Goal: Transaction & Acquisition: Purchase product/service

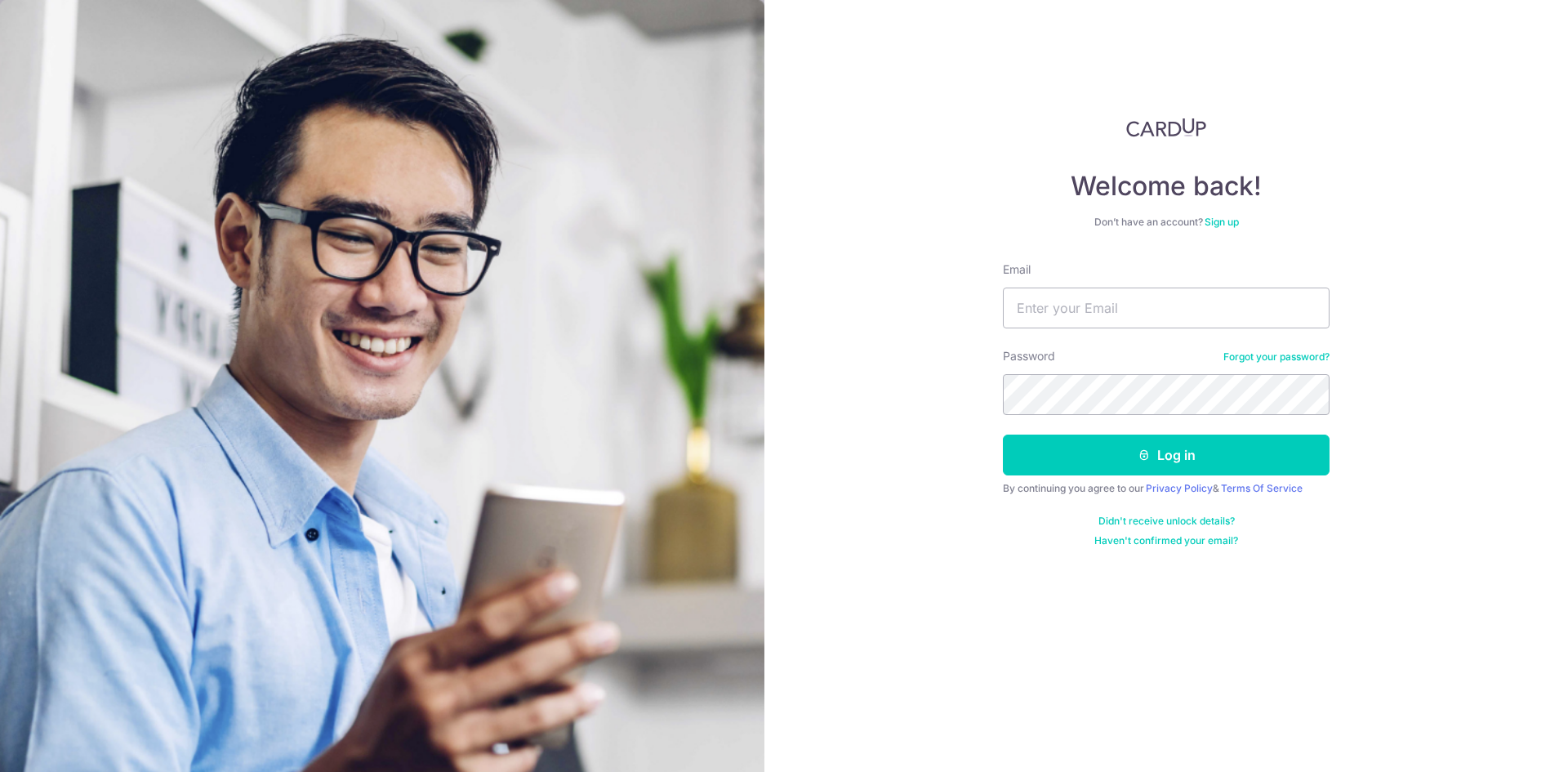
type input "[EMAIL_ADDRESS][DOMAIN_NAME]"
click at [1003, 435] on button "Log in" at bounding box center [1167, 456] width 327 height 41
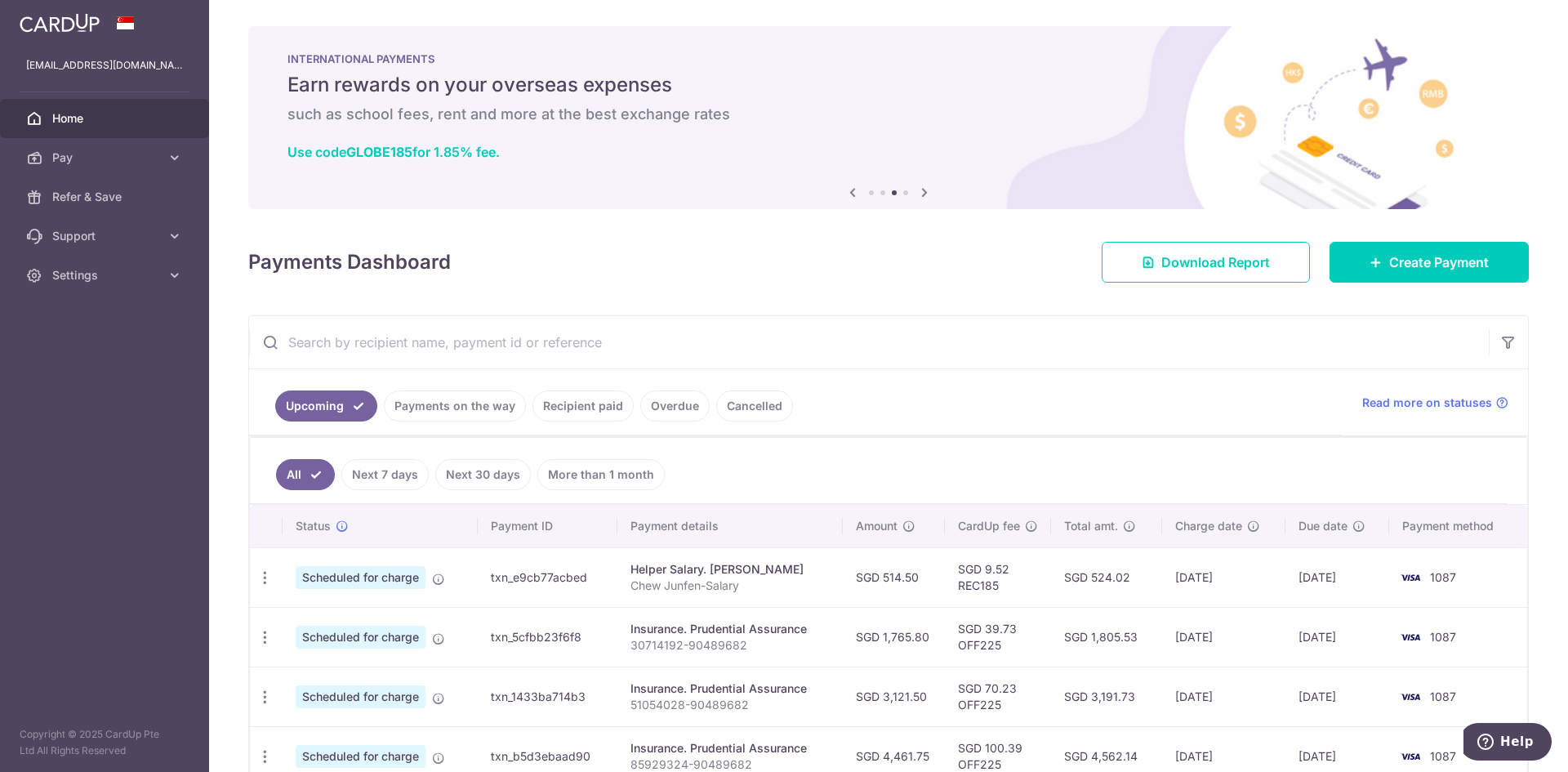
click at [451, 397] on link "Payments on the way" at bounding box center [455, 406] width 142 height 31
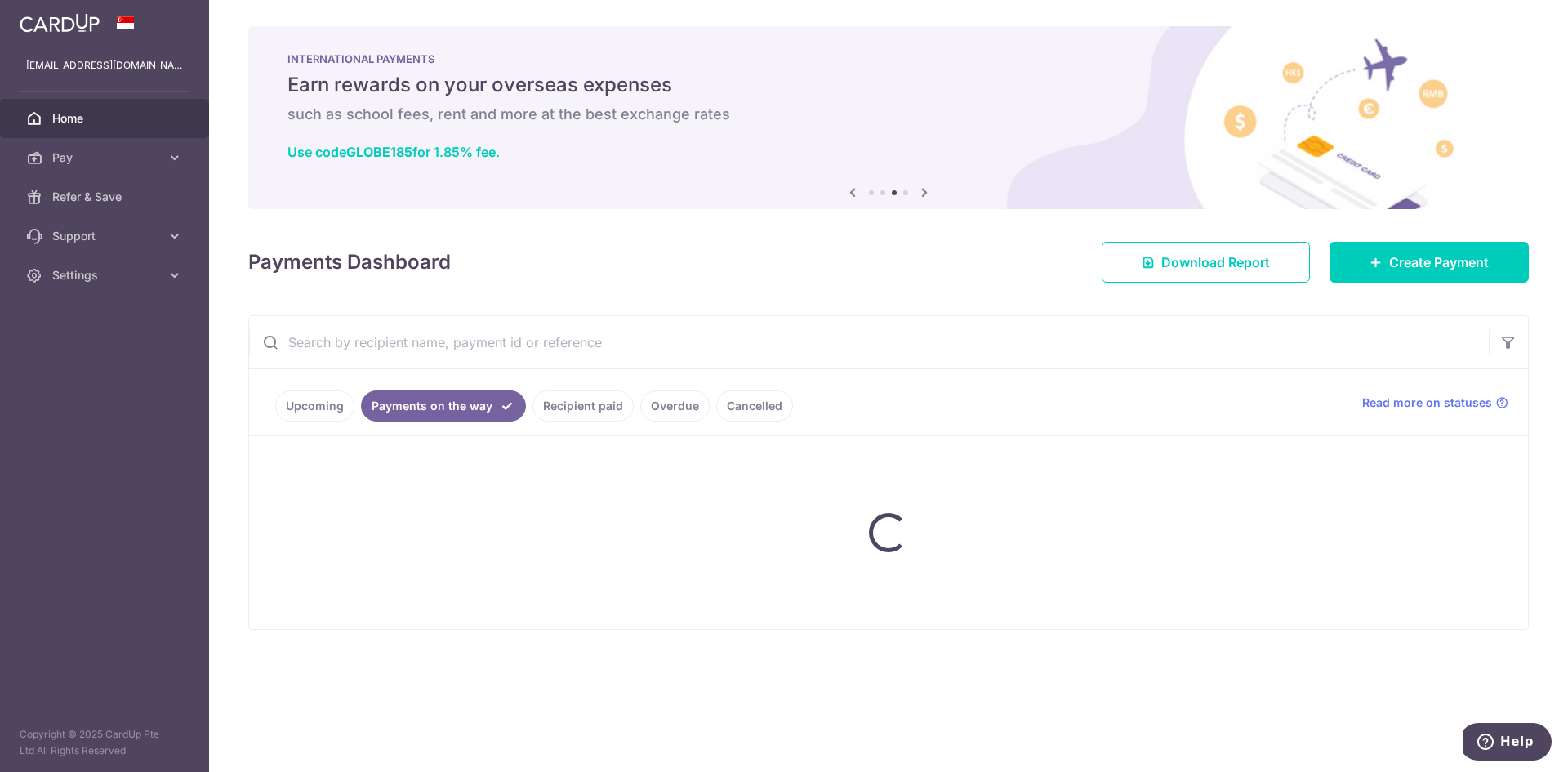
click at [452, 400] on link "Payments on the way" at bounding box center [444, 406] width 165 height 31
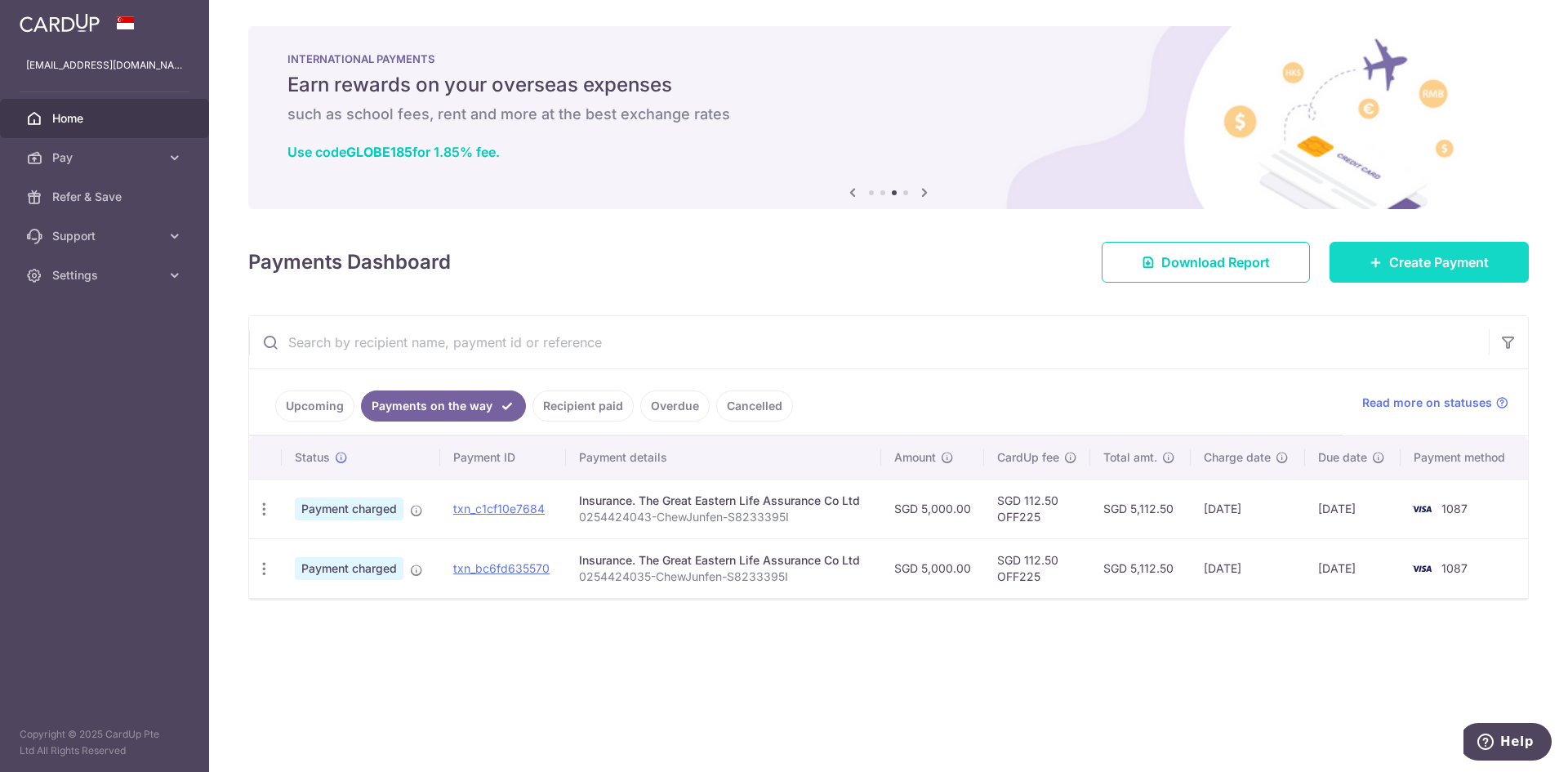
click at [1456, 276] on link "Create Payment" at bounding box center [1430, 263] width 199 height 41
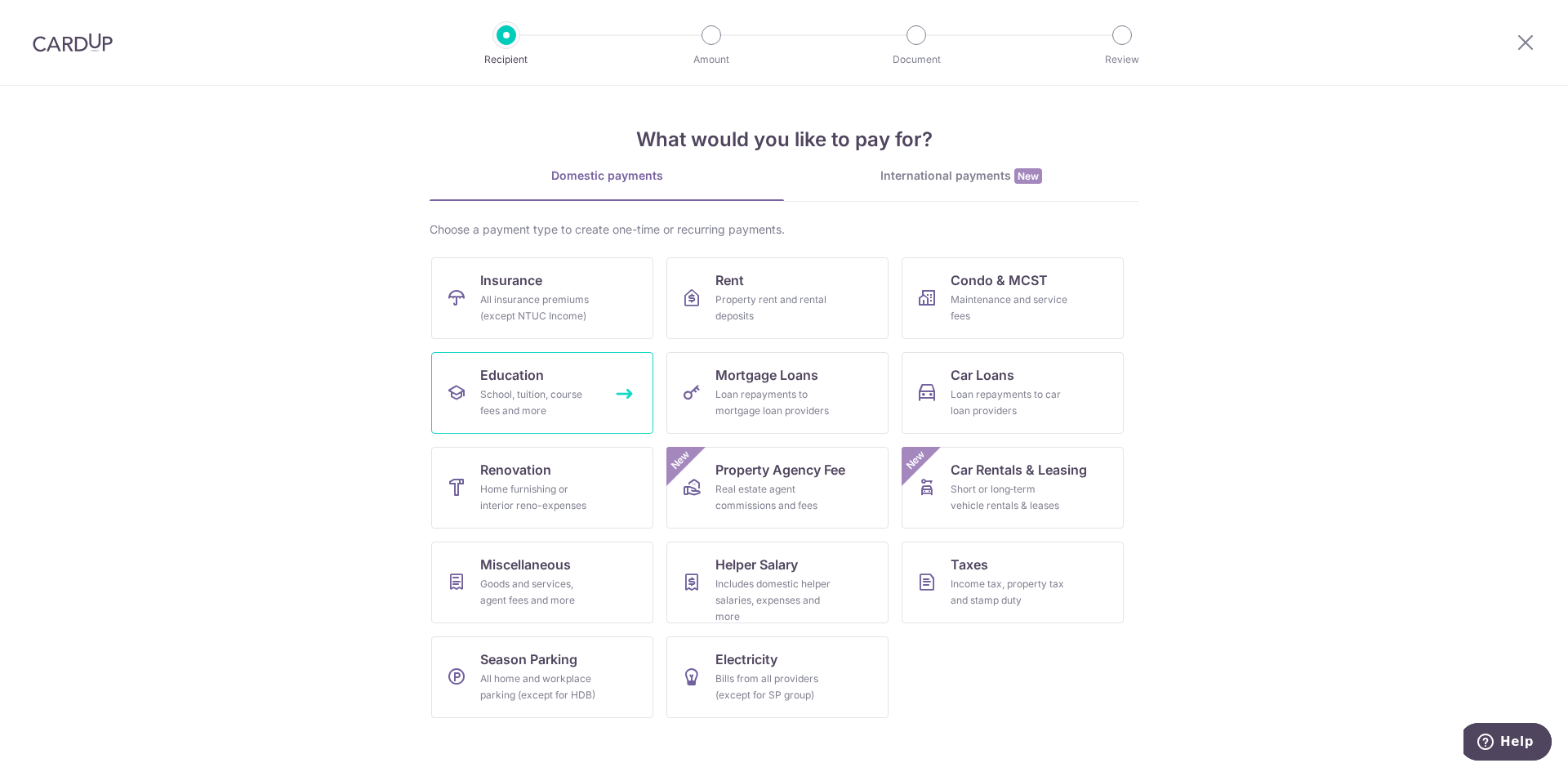
click at [554, 409] on div "School, tuition, course fees and more" at bounding box center [539, 403] width 118 height 33
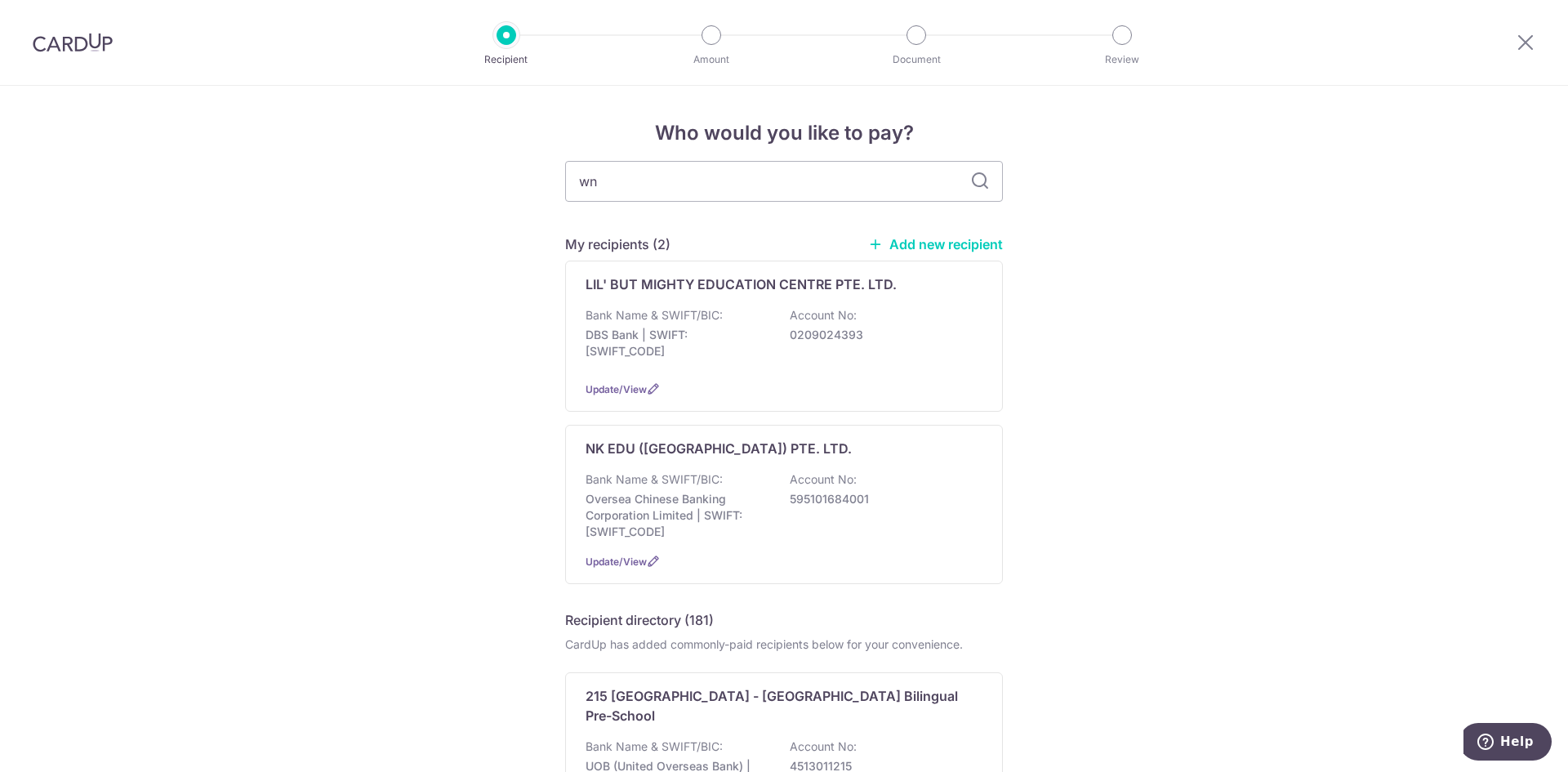
type input "wng"
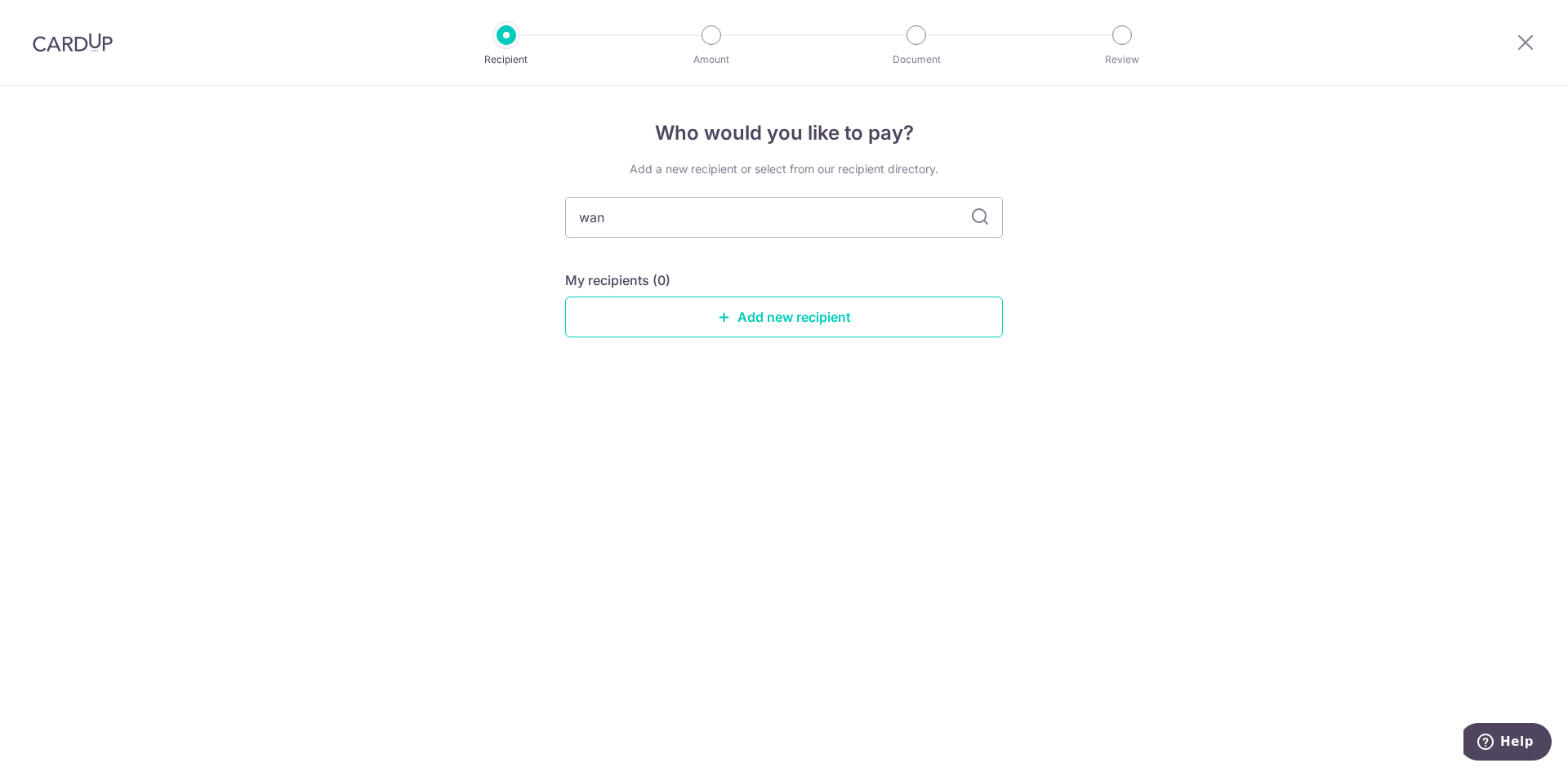
type input "[PERSON_NAME]"
click at [980, 220] on icon at bounding box center [980, 218] width 20 height 20
drag, startPoint x: 642, startPoint y: 210, endPoint x: 508, endPoint y: 211, distance: 134.0
click at [508, 211] on div "Who would you like to pay? Add a new recipient or select from our recipient dir…" at bounding box center [784, 429] width 1568 height 686
click at [514, 482] on div "Who would you like to pay? Add a new recipient or select from our recipient dir…" at bounding box center [784, 429] width 1568 height 686
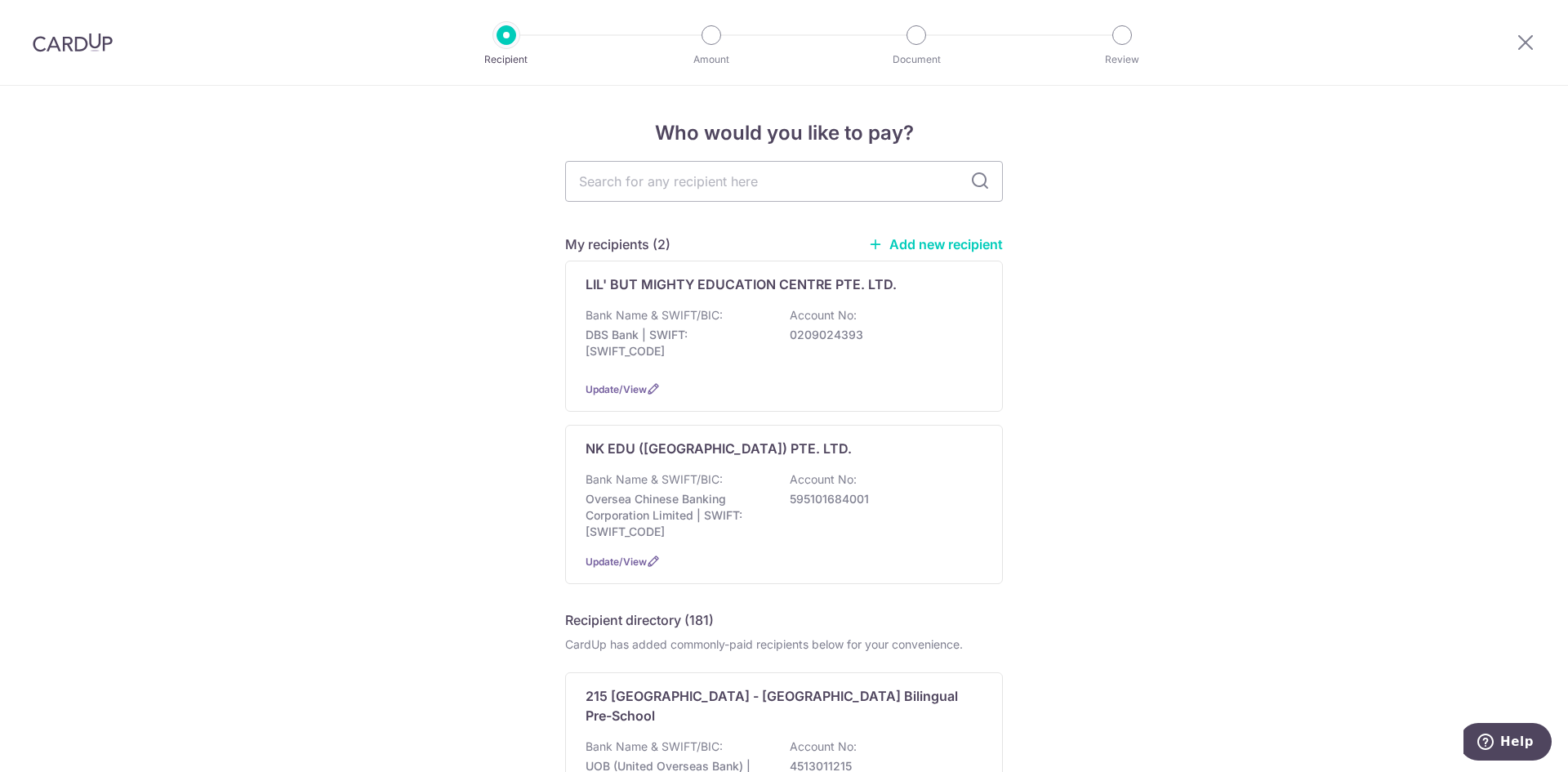
click at [765, 318] on div "Bank Name & SWIFT/BIC: DBS Bank | SWIFT: DBSSSGSGXXX Account No: 0209024393" at bounding box center [784, 338] width 397 height 61
click at [886, 251] on link "Add new recipient" at bounding box center [935, 245] width 135 height 16
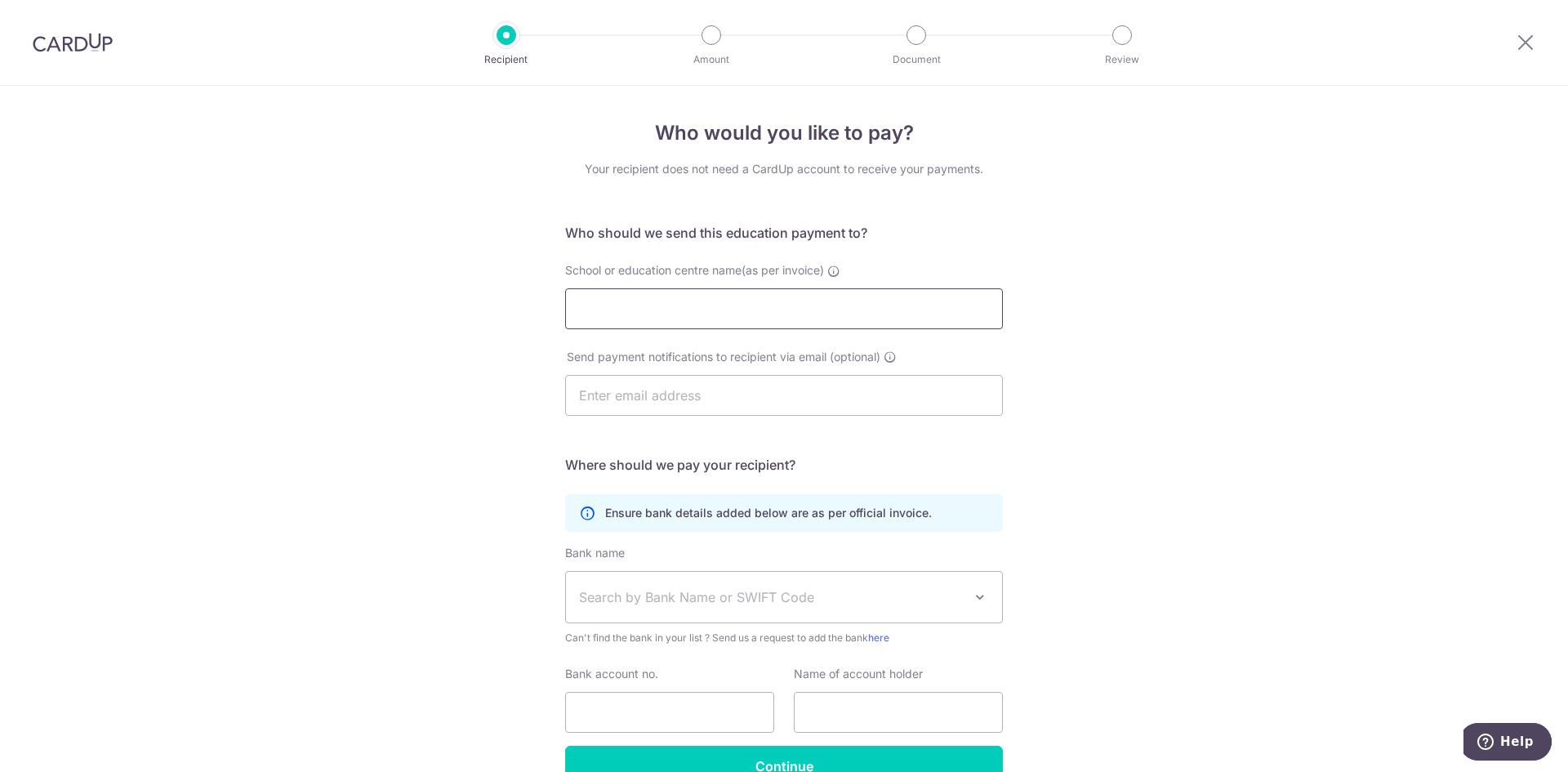
click at [598, 307] on input "School or education centre name(as per invoice)" at bounding box center [784, 309] width 438 height 41
paste input "WANG LEARNING CENTRE PTE. LTD."
type input "WANG LEARNING CENTRE PTE. LTD."
click at [655, 386] on input "text" at bounding box center [784, 396] width 438 height 41
click at [465, 424] on div "Who would you like to pay? Your recipient does not need a CardUp account to rec…" at bounding box center [784, 474] width 1568 height 778
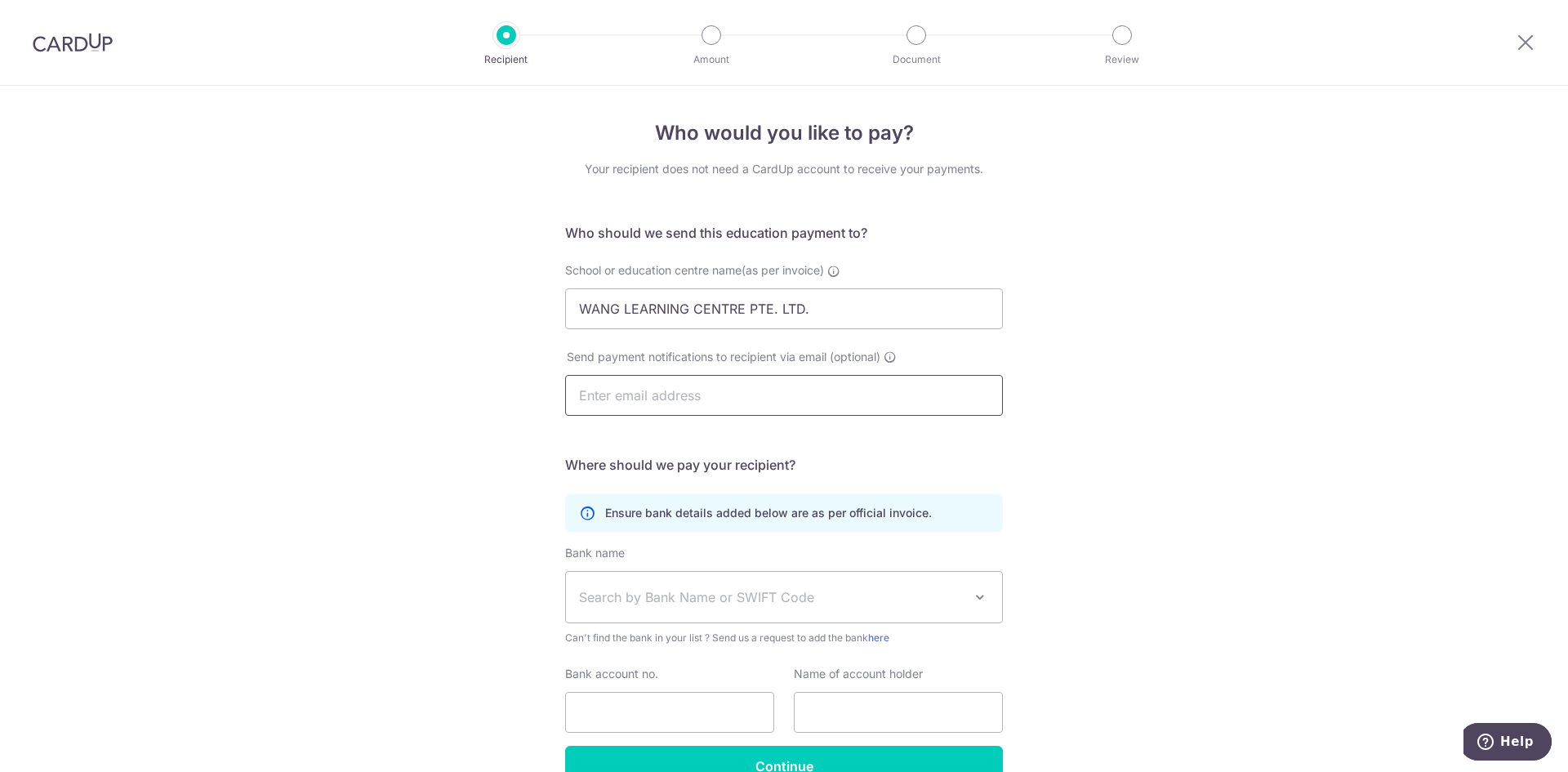
click at [600, 388] on input "text" at bounding box center [784, 396] width 438 height 41
type input "[EMAIL_ADDRESS][DOMAIN_NAME]"
click at [470, 427] on div "Who would you like to pay? Your recipient does not need a CardUp account to rec…" at bounding box center [784, 474] width 1568 height 778
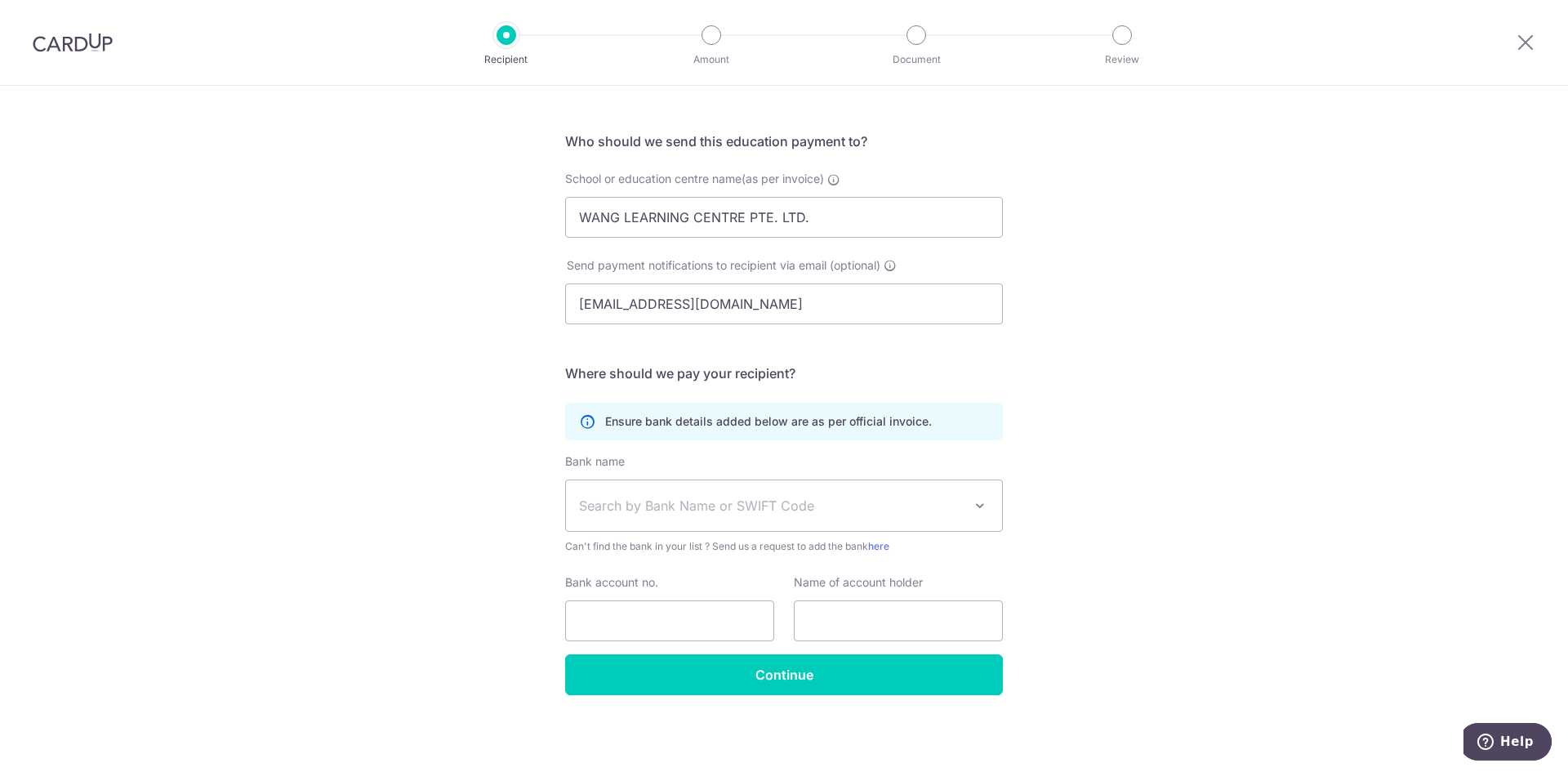
click at [741, 482] on span "Search by Bank Name or SWIFT Code" at bounding box center [784, 505] width 437 height 51
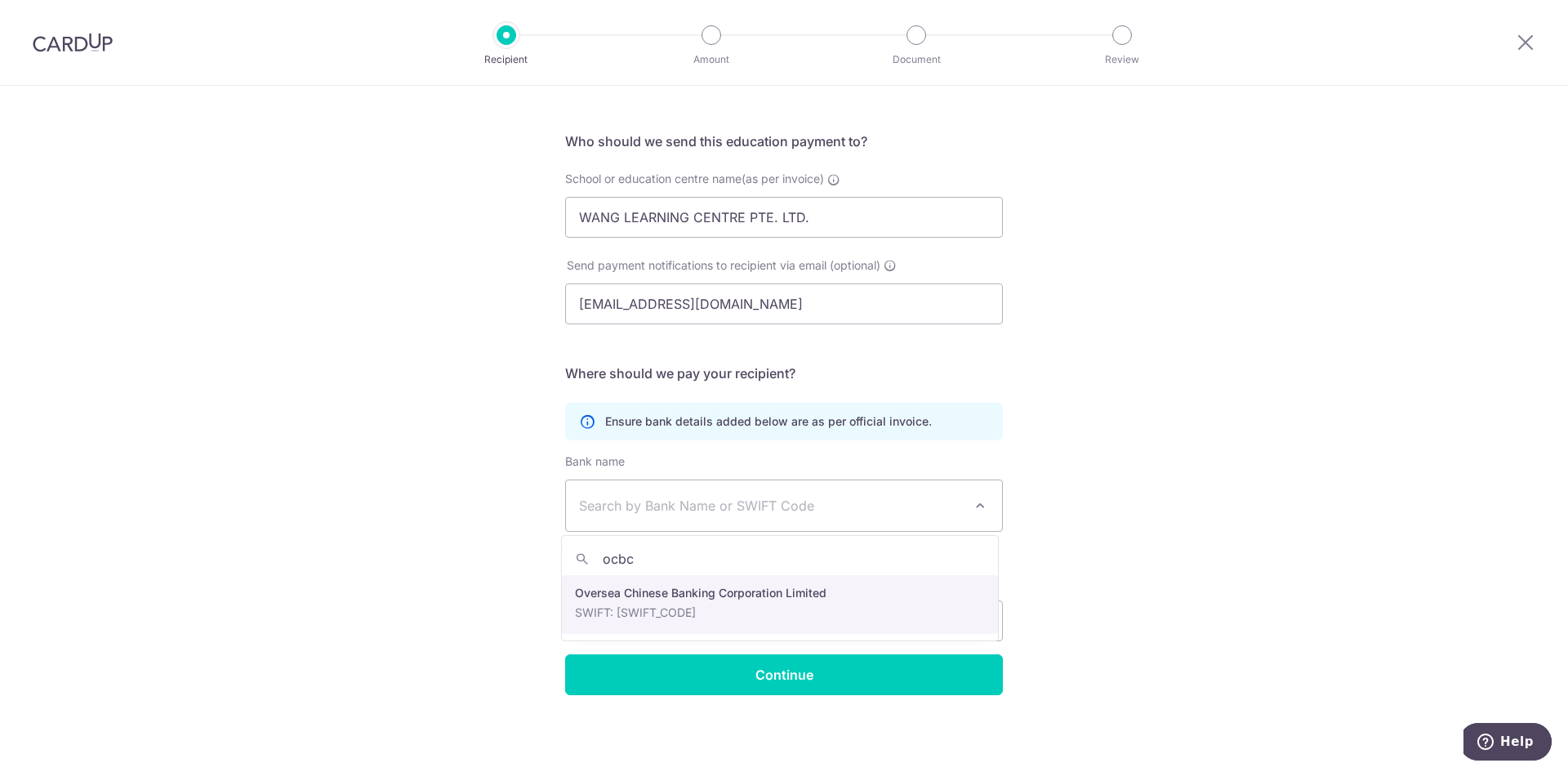
type input "ocbc"
select select "12"
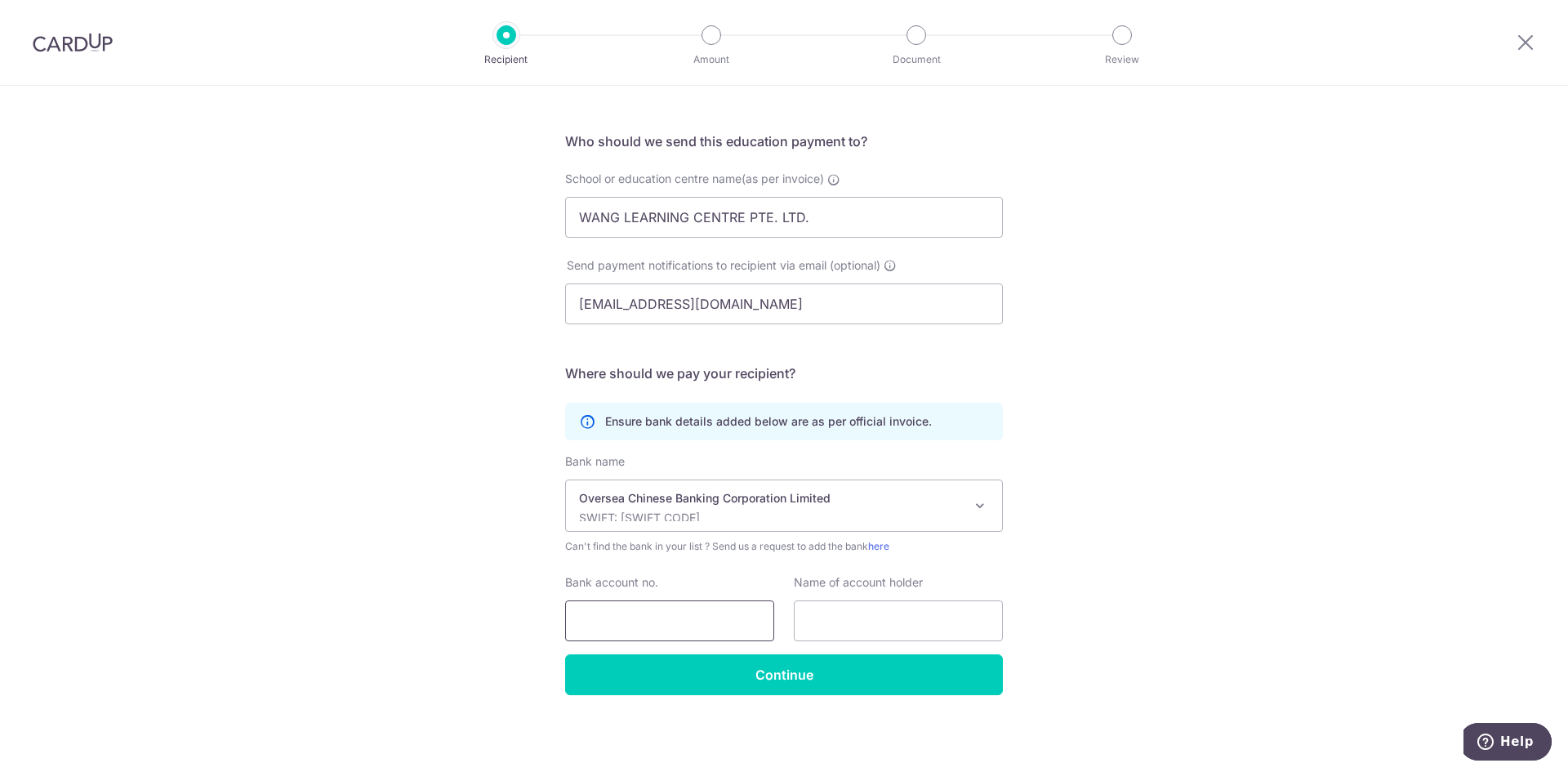
click at [691, 611] on input "Bank account no." at bounding box center [670, 621] width 209 height 41
click at [822, 600] on input "text" at bounding box center [898, 621] width 209 height 41
paste input "WANG LEARNING CENTRE PTE. LTD."
type input "WANG LEARNING CENTRE PTE. LTD."
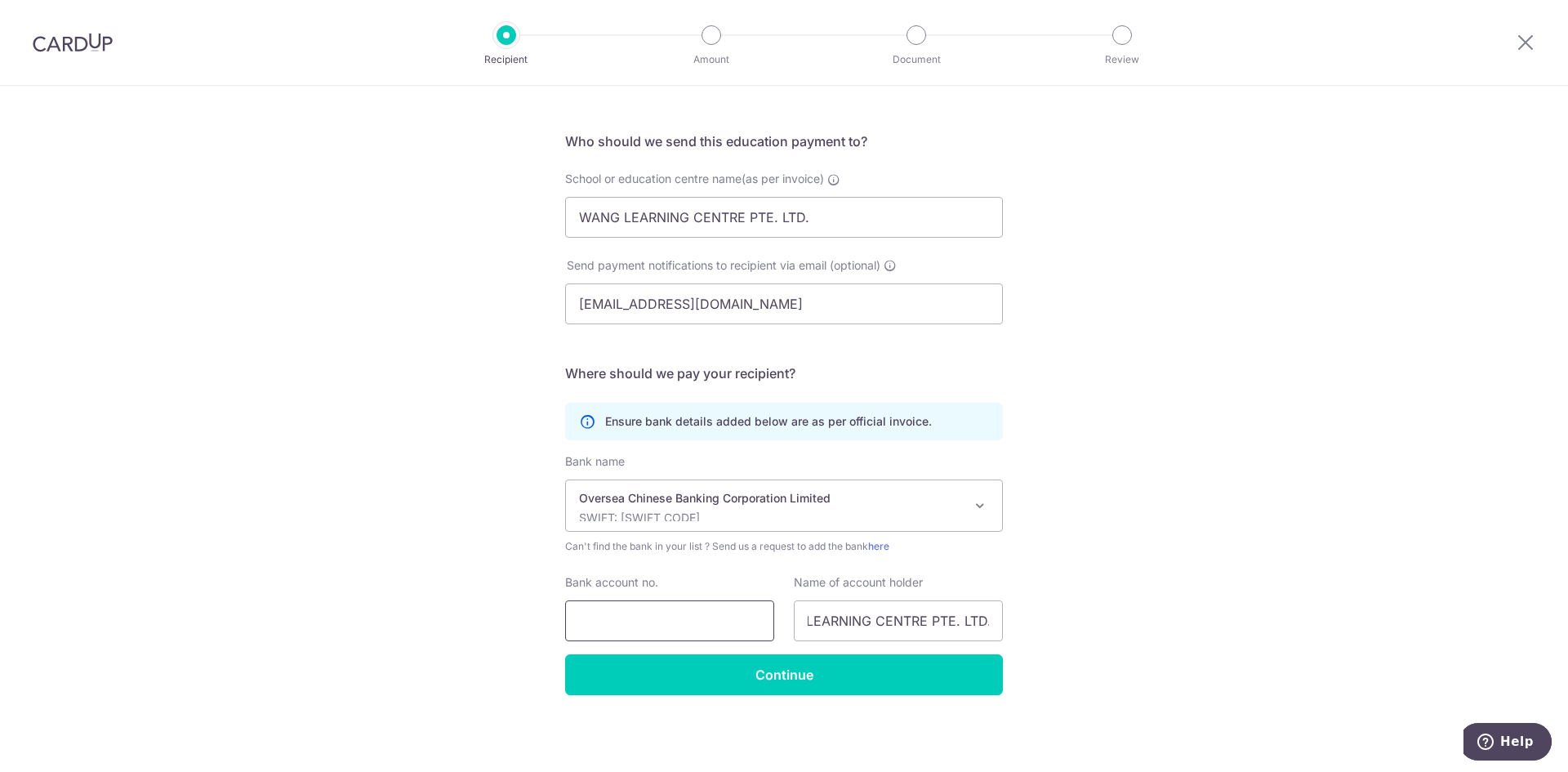
click at [685, 638] on input "Bank account no." at bounding box center [670, 621] width 209 height 41
click at [601, 623] on input "601413313001" at bounding box center [670, 621] width 209 height 41
click at [613, 620] on input "601413313001" at bounding box center [670, 621] width 209 height 41
click at [617, 625] on input "601413313001" at bounding box center [670, 621] width 209 height 41
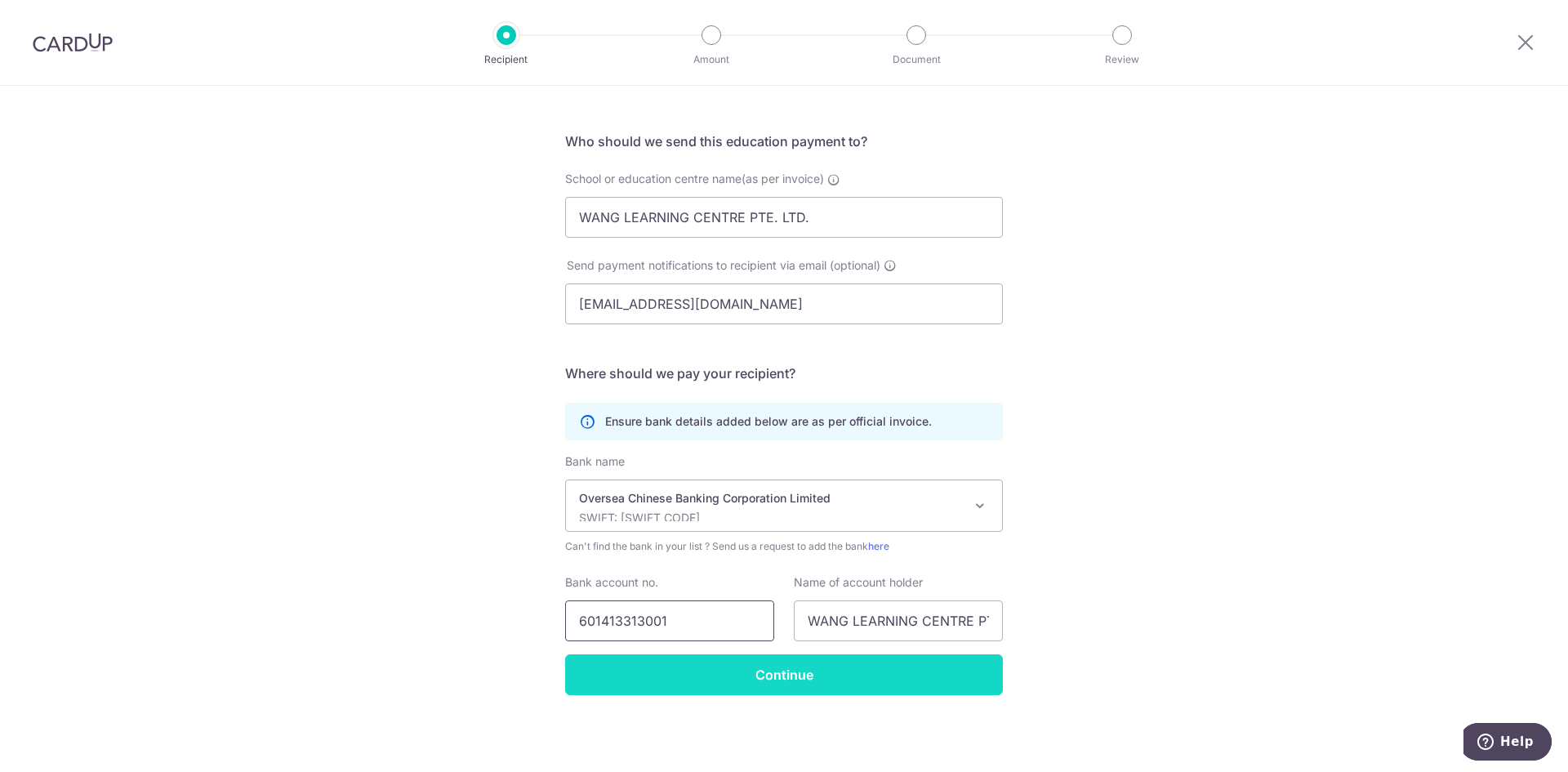
type input "601413313001"
click at [735, 689] on input "Continue" at bounding box center [784, 675] width 438 height 41
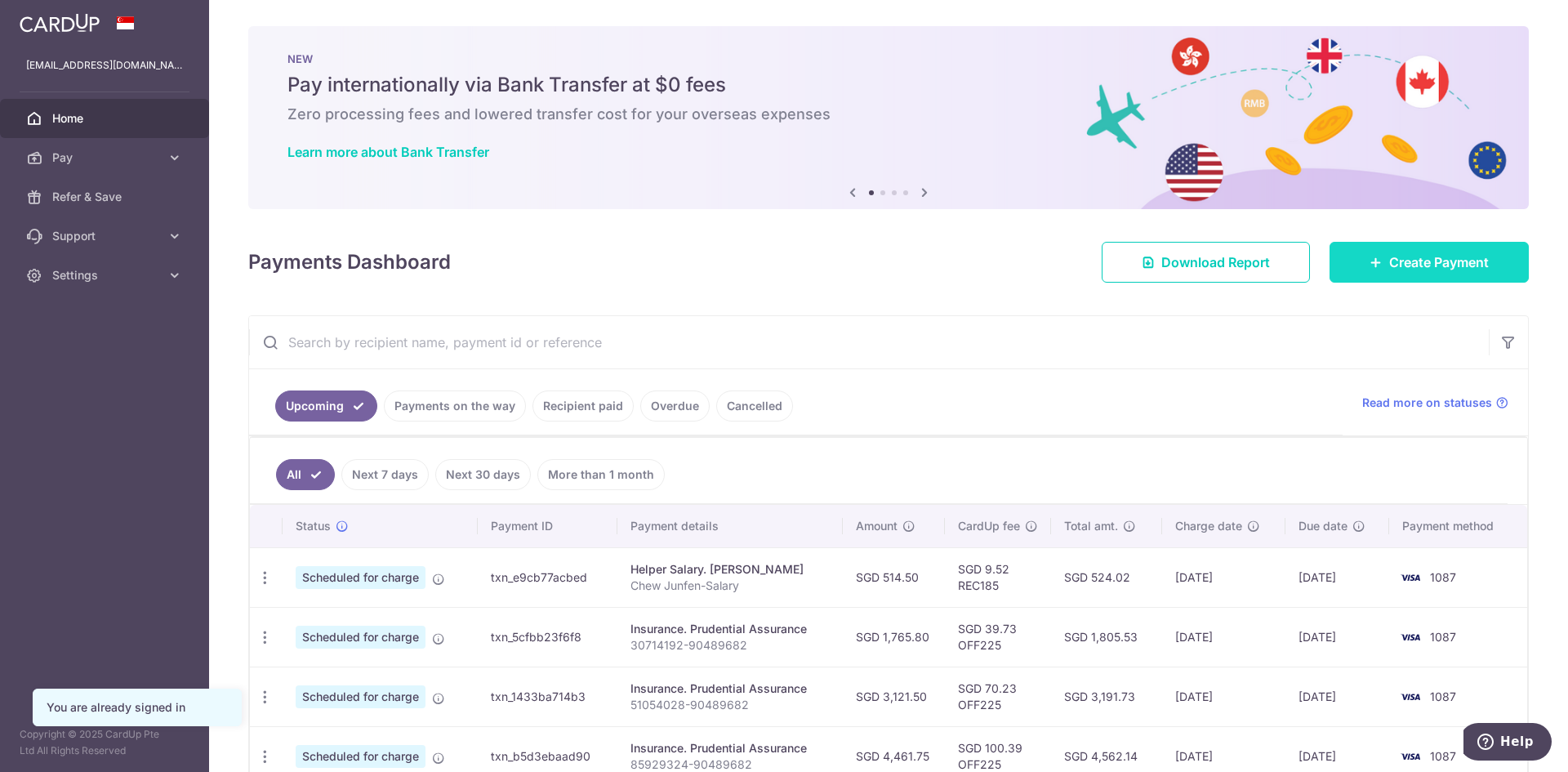
click at [1409, 247] on link "Create Payment" at bounding box center [1430, 263] width 199 height 41
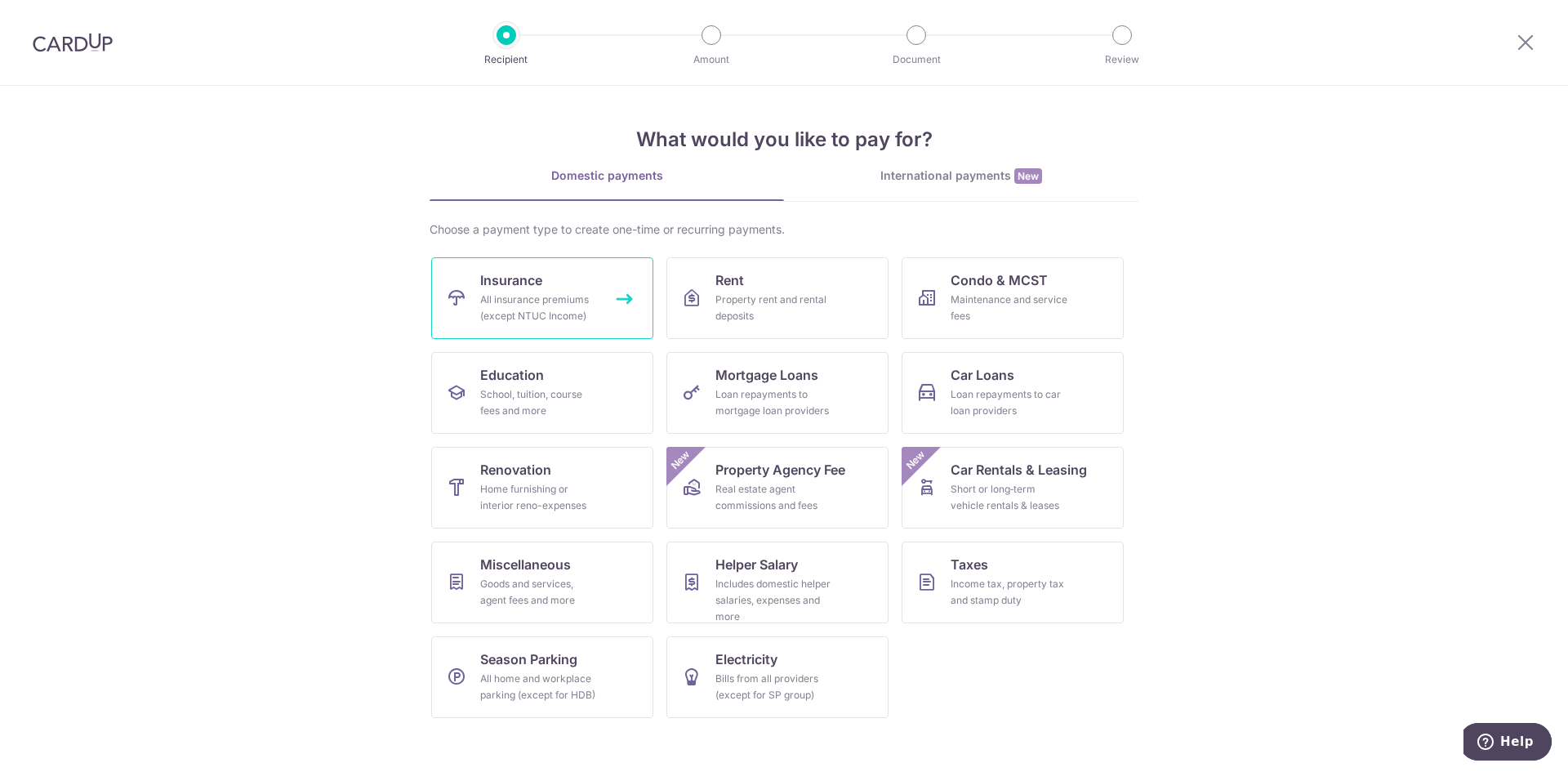
click at [551, 291] on link "Insurance All insurance premiums (except NTUC Income)" at bounding box center [543, 298] width 222 height 82
click at [532, 382] on span "Education" at bounding box center [512, 375] width 64 height 20
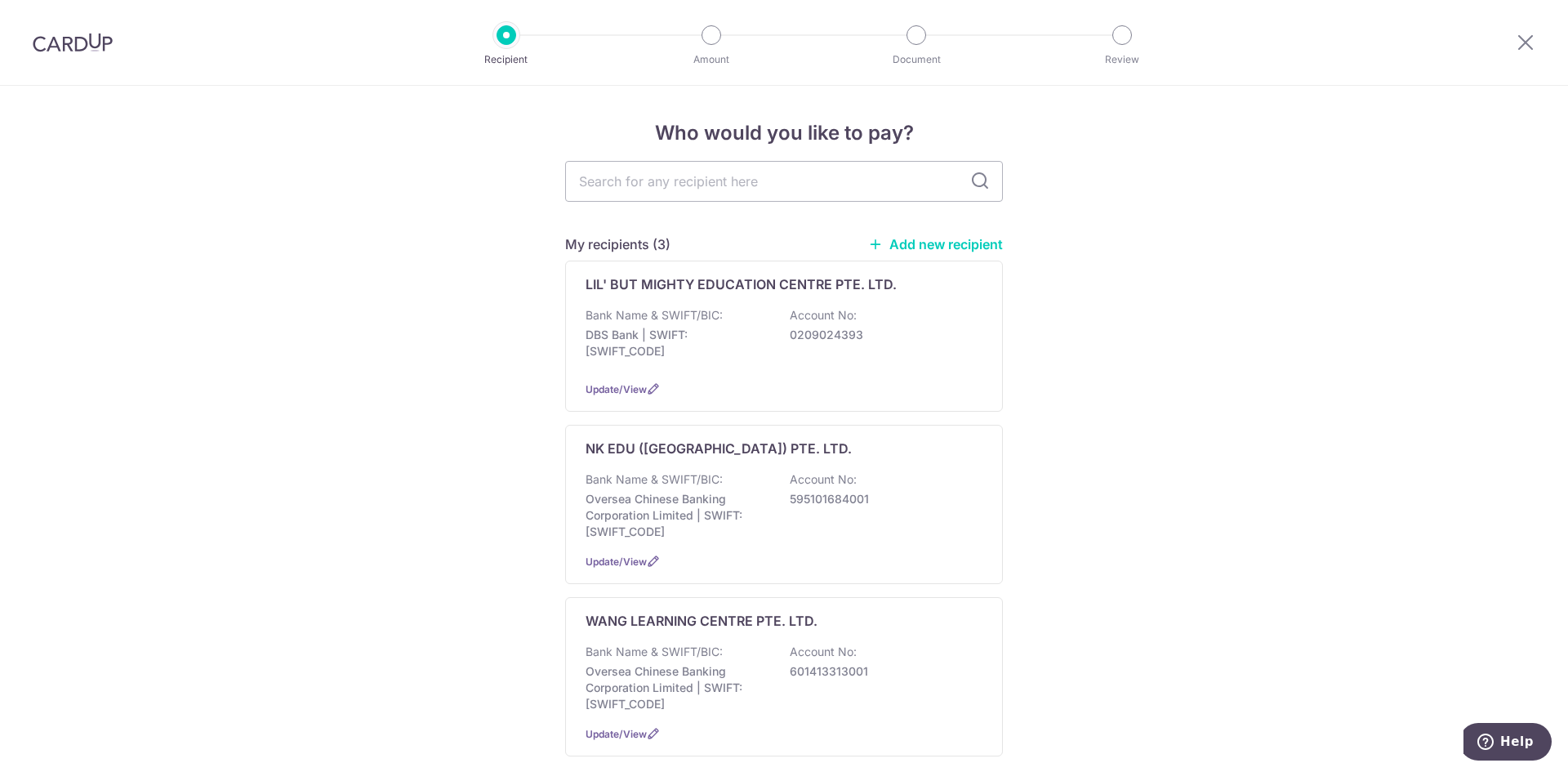
scroll to position [109, 0]
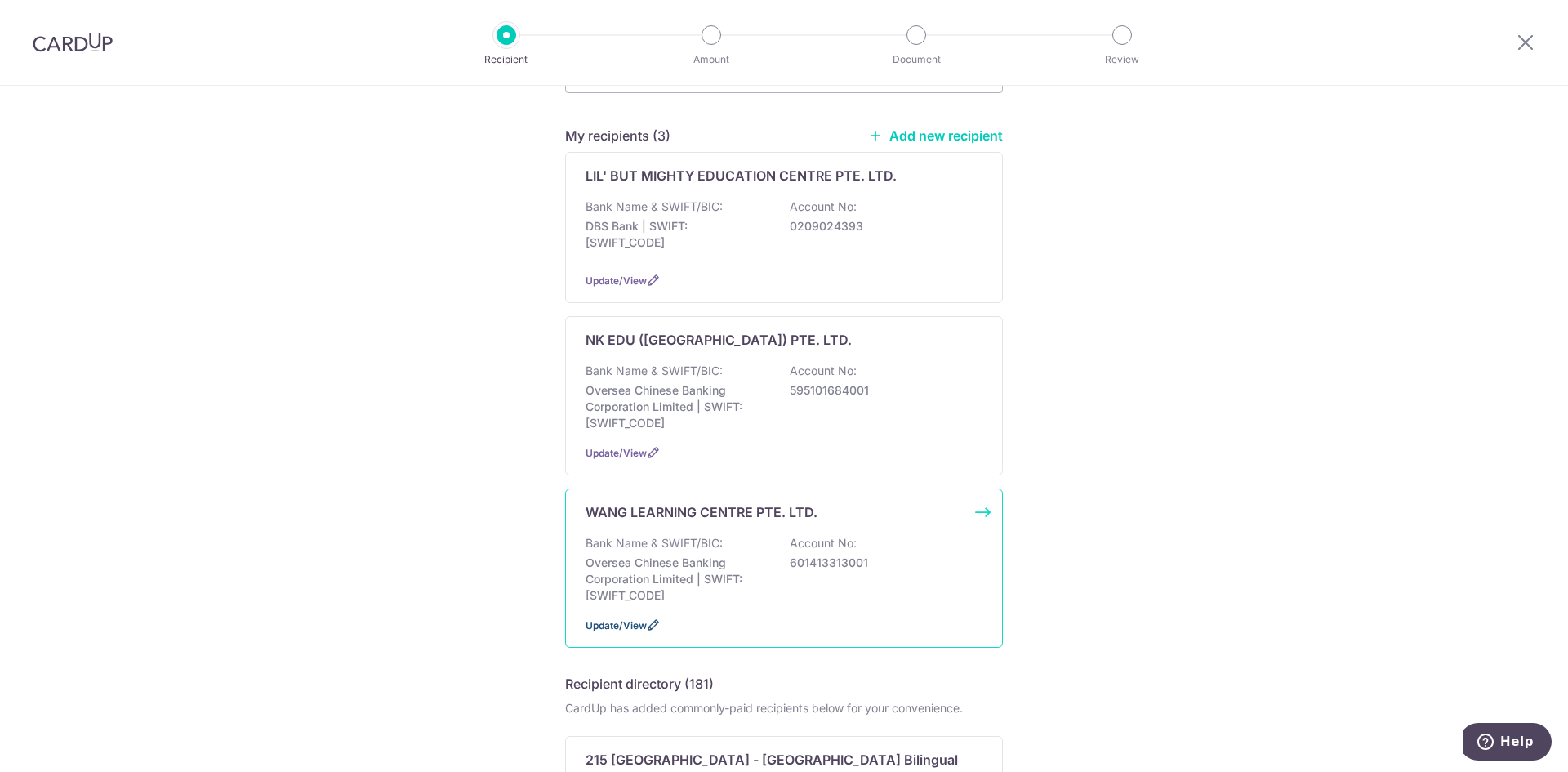
click at [653, 623] on icon at bounding box center [653, 625] width 13 height 13
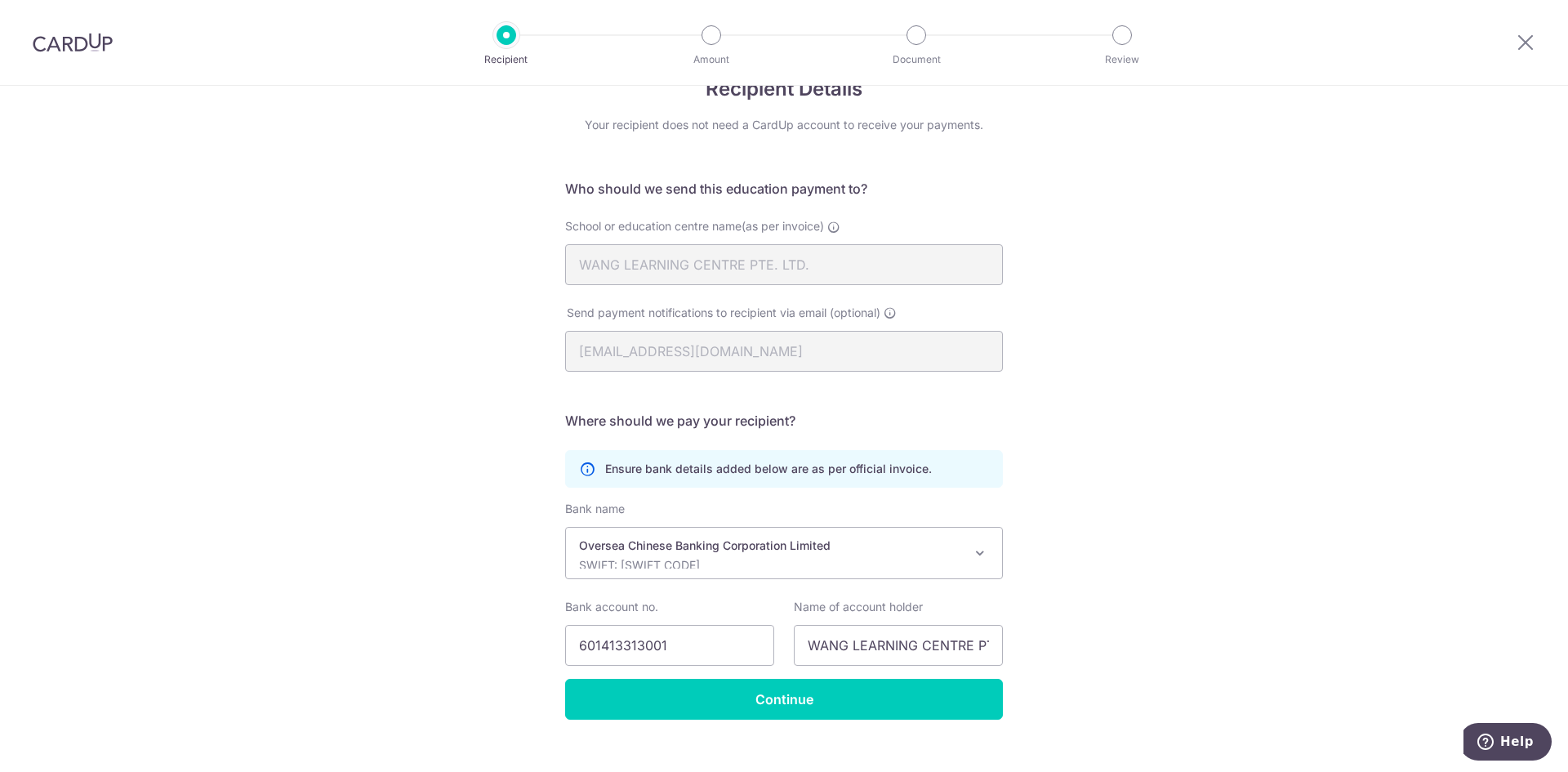
scroll to position [69, 0]
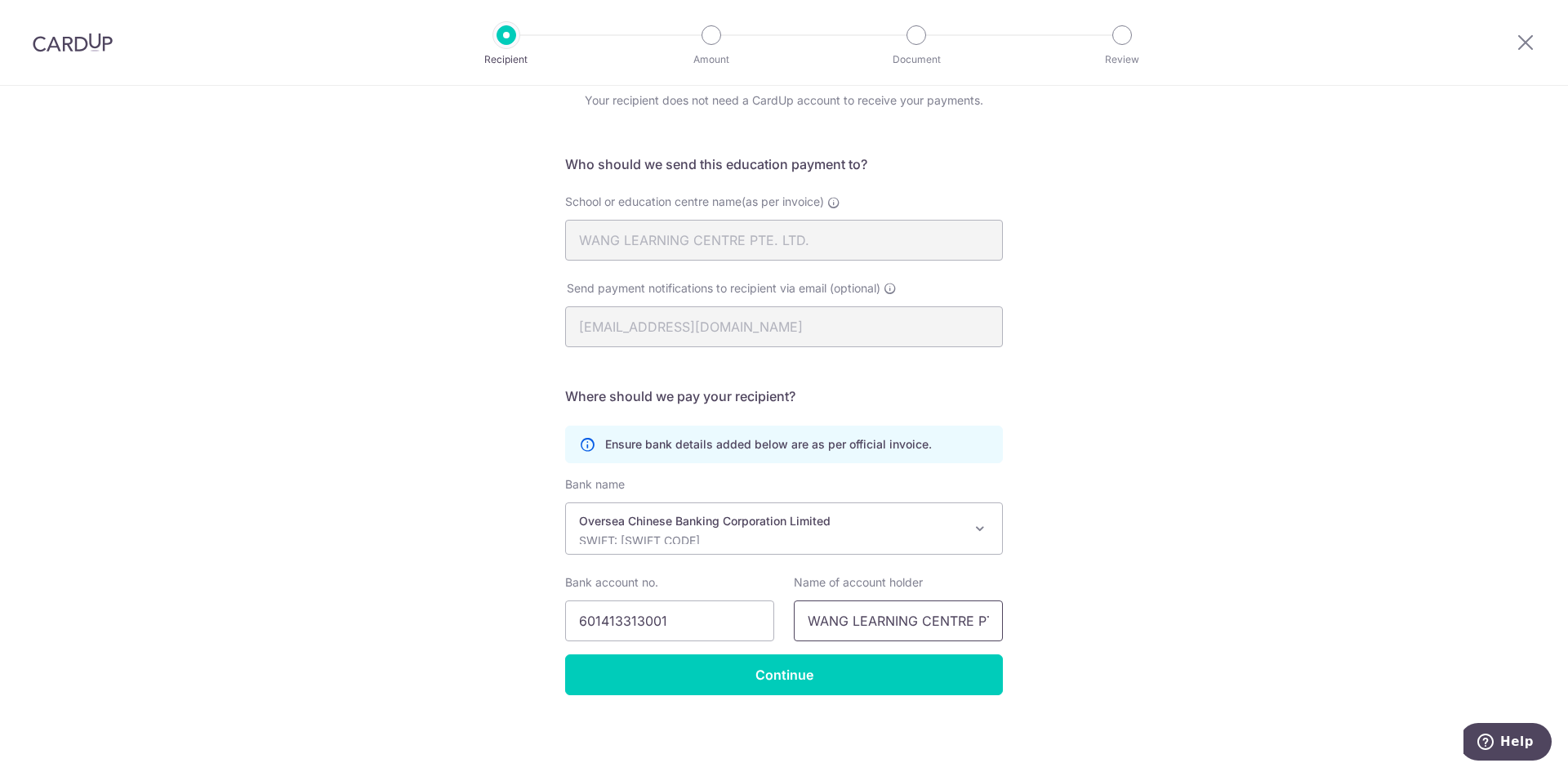
click at [848, 617] on input "WANG LEARNING CENTRE PTE. LTD." at bounding box center [898, 621] width 209 height 41
click at [849, 618] on input "WANG LEARNING CENTRE PTE. LTD." at bounding box center [898, 621] width 209 height 41
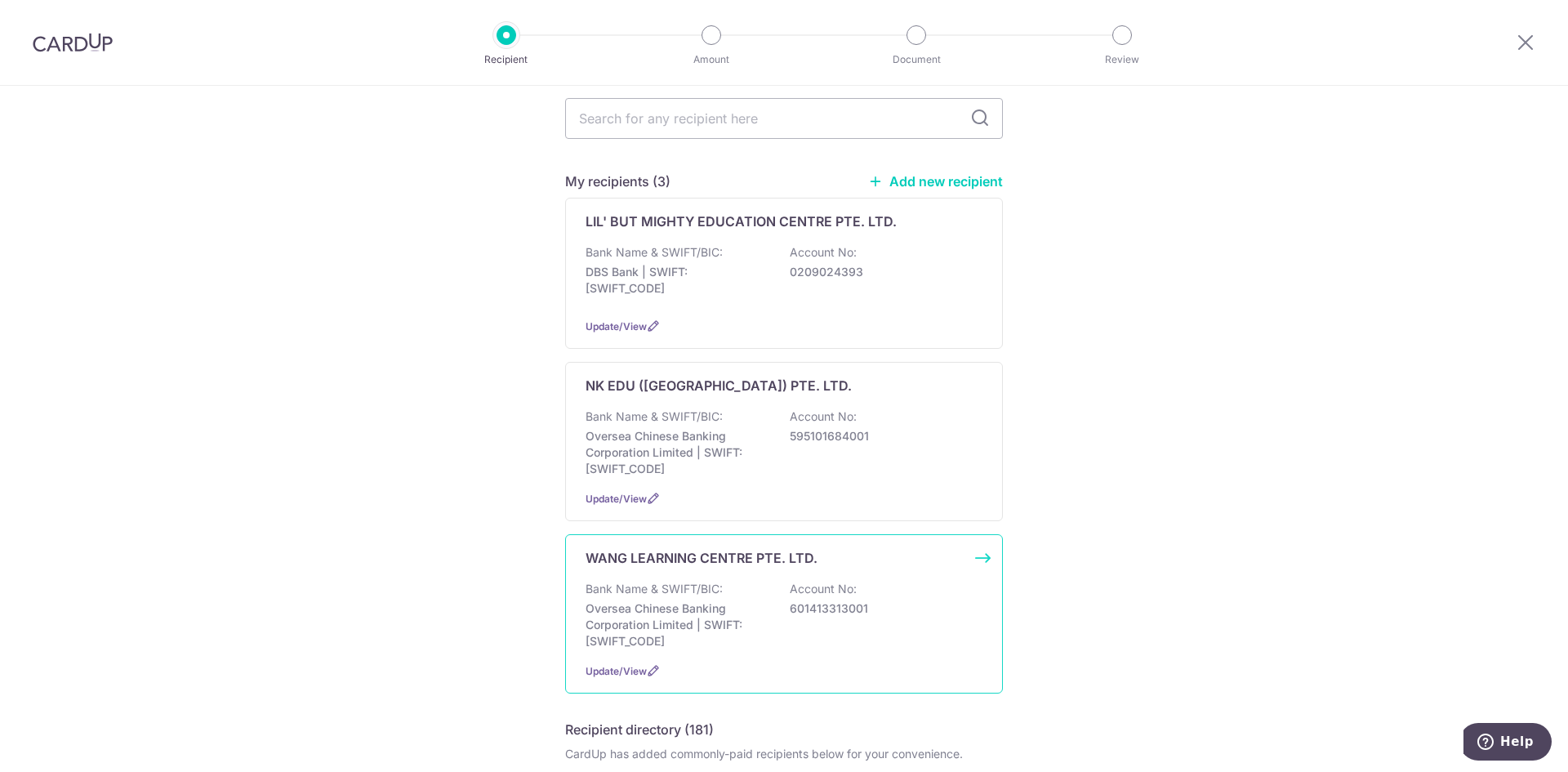
scroll to position [109, 0]
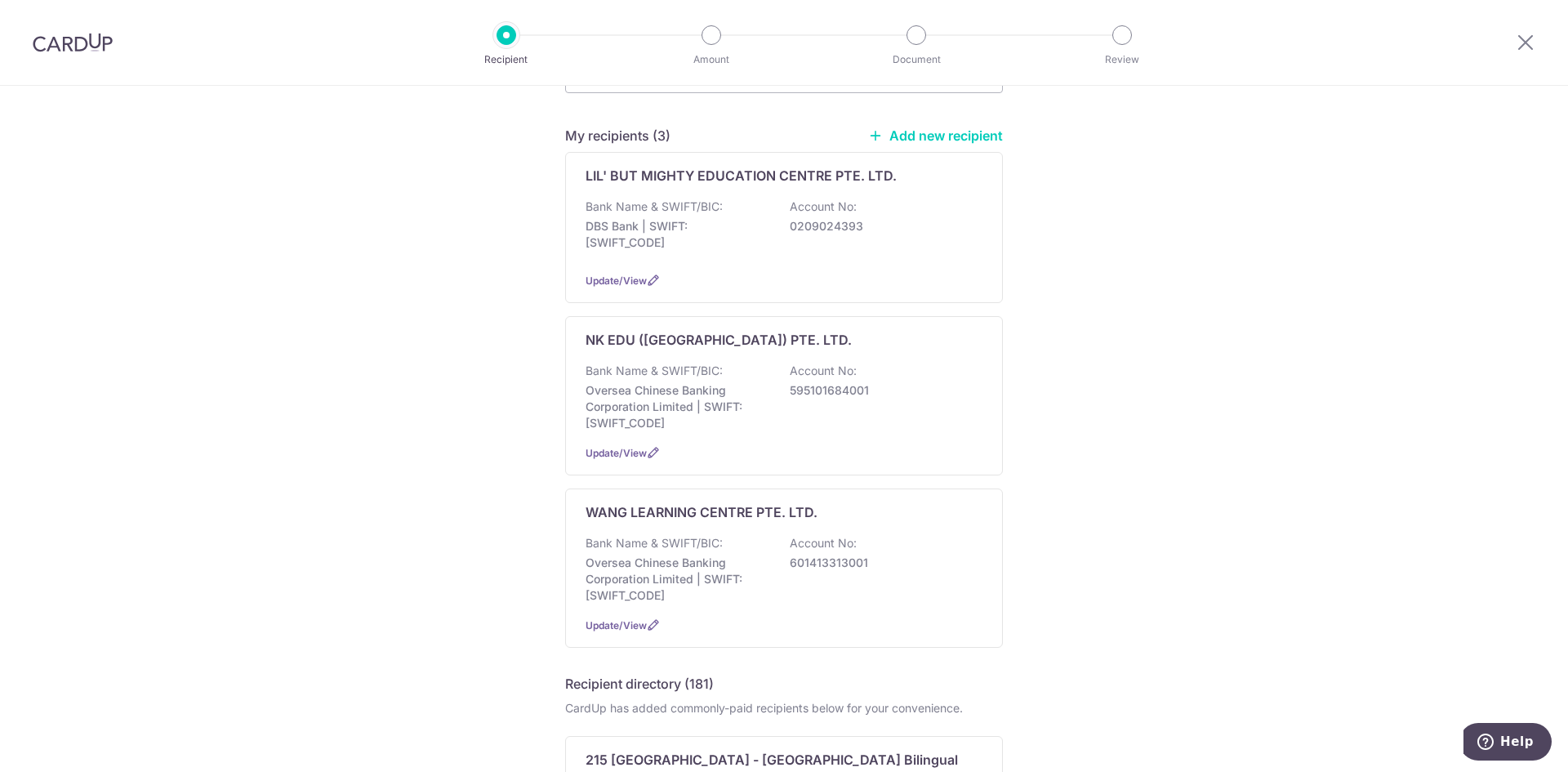
drag, startPoint x: 1116, startPoint y: 439, endPoint x: 1133, endPoint y: 451, distance: 20.8
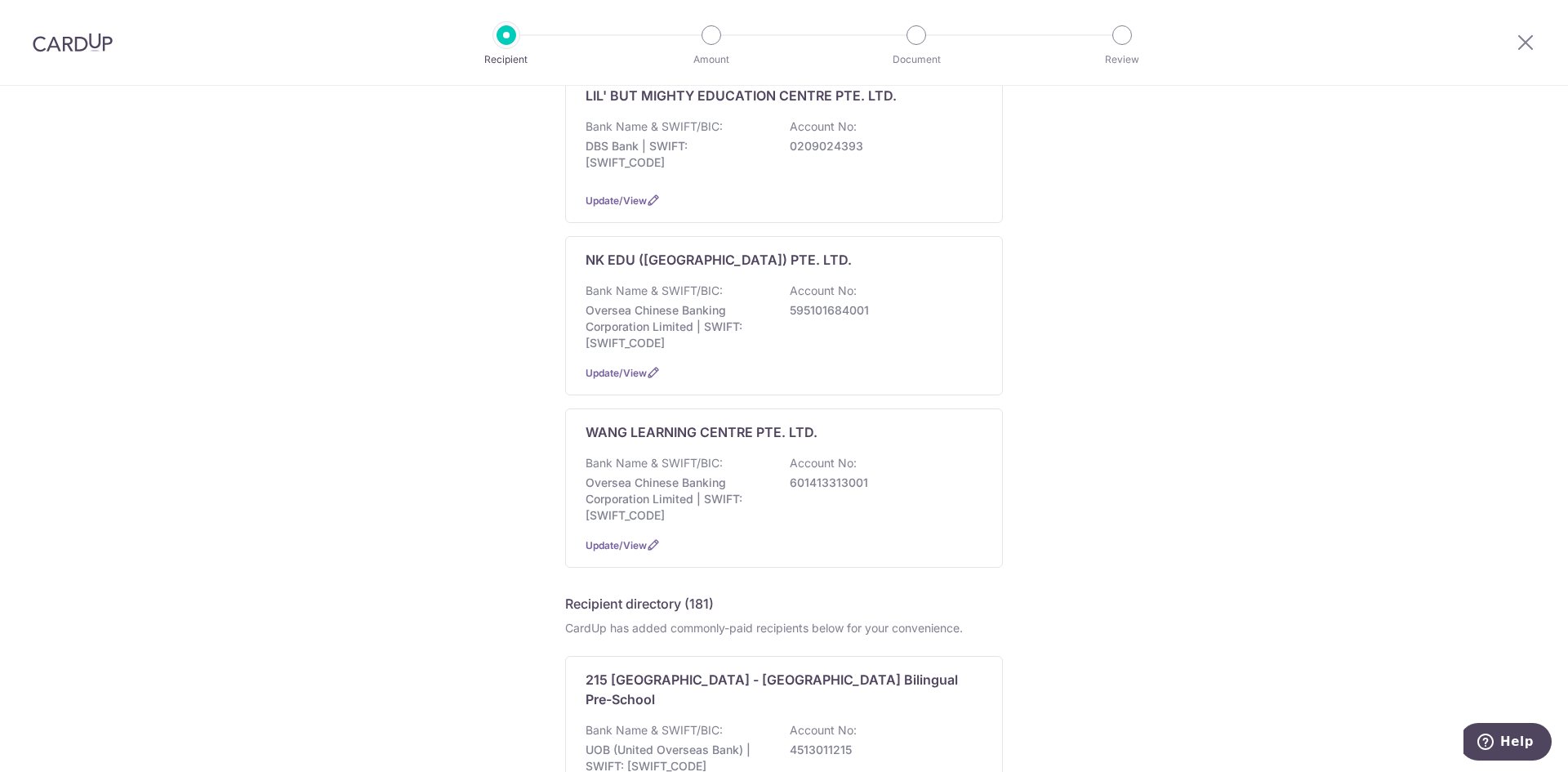
scroll to position [0, 0]
